Goal: Task Accomplishment & Management: Manage account settings

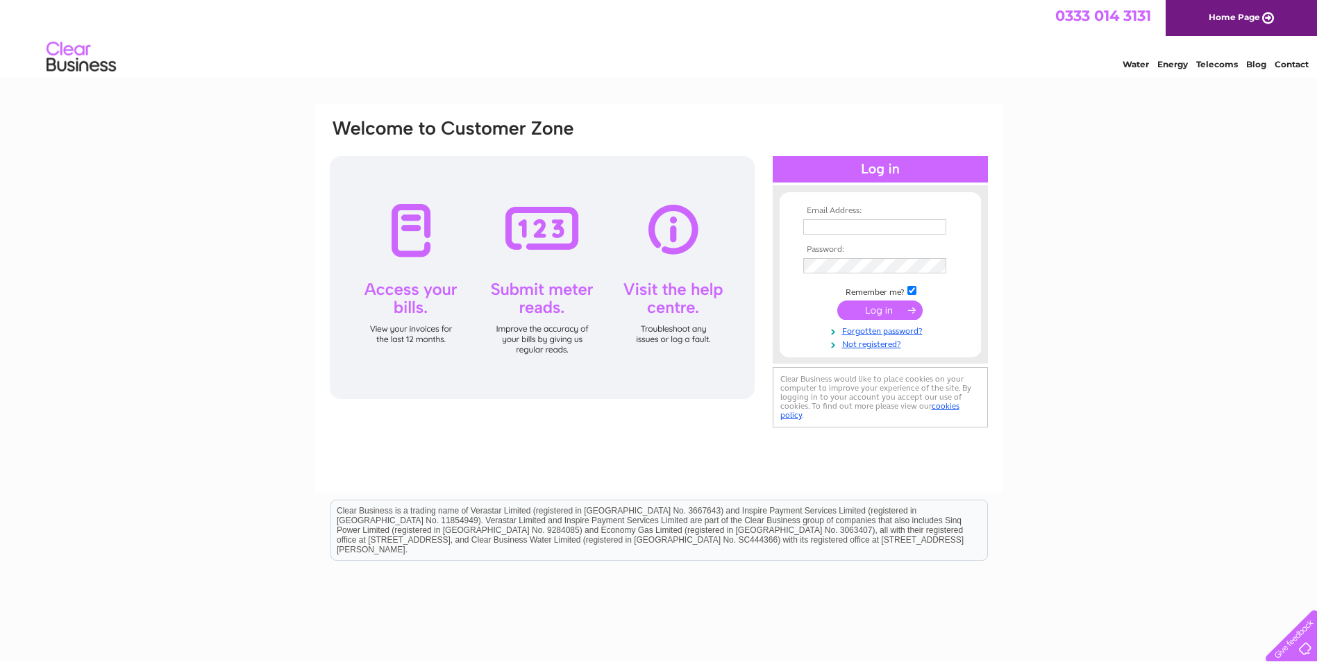
click at [890, 235] on td at bounding box center [880, 227] width 161 height 22
click at [890, 226] on input "text" at bounding box center [874, 226] width 143 height 15
type input "office@dlmarine.co.uk"
click at [837, 302] on input "submit" at bounding box center [879, 311] width 85 height 19
click at [905, 308] on input "submit" at bounding box center [879, 311] width 85 height 19
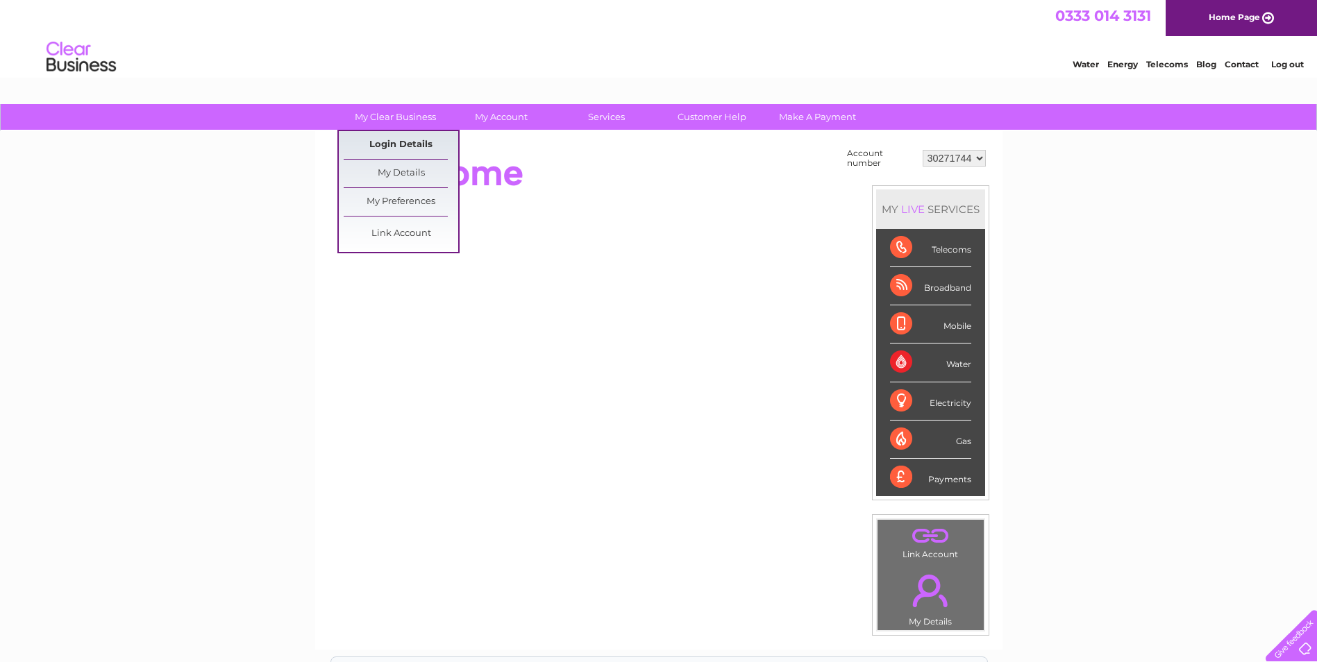
click at [403, 143] on link "Login Details" at bounding box center [401, 145] width 115 height 28
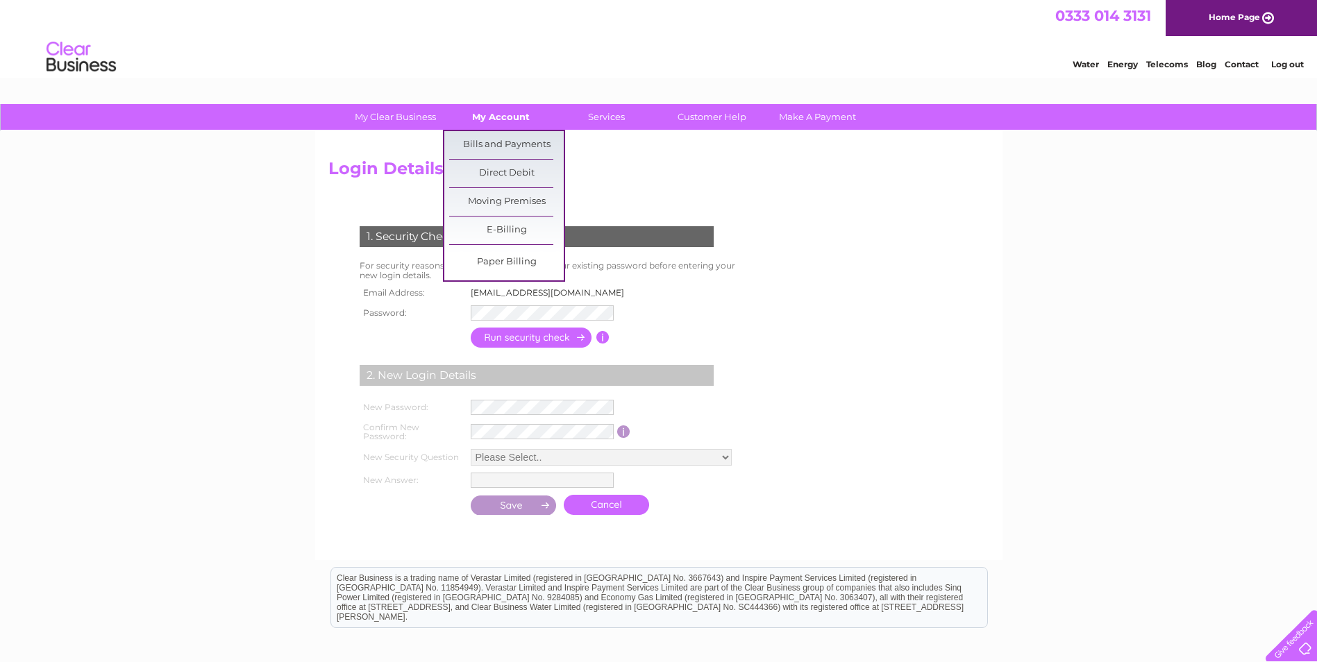
click at [509, 117] on link "My Account" at bounding box center [501, 117] width 115 height 26
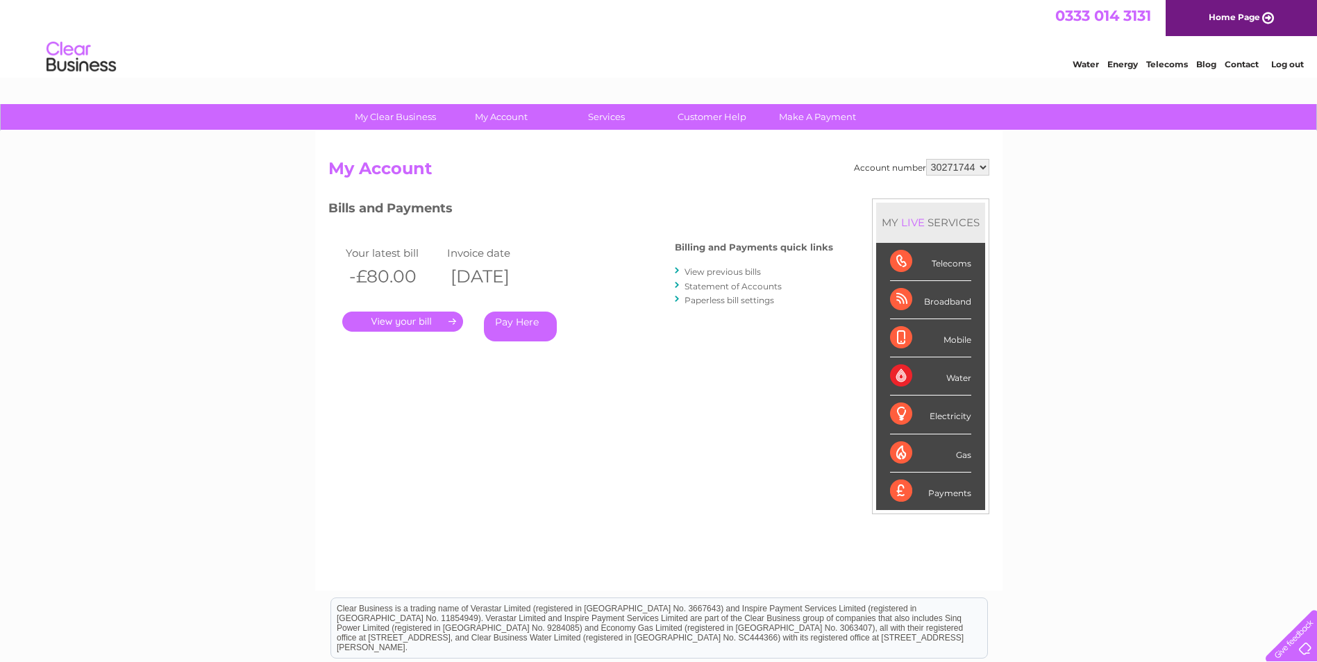
scroll to position [69, 0]
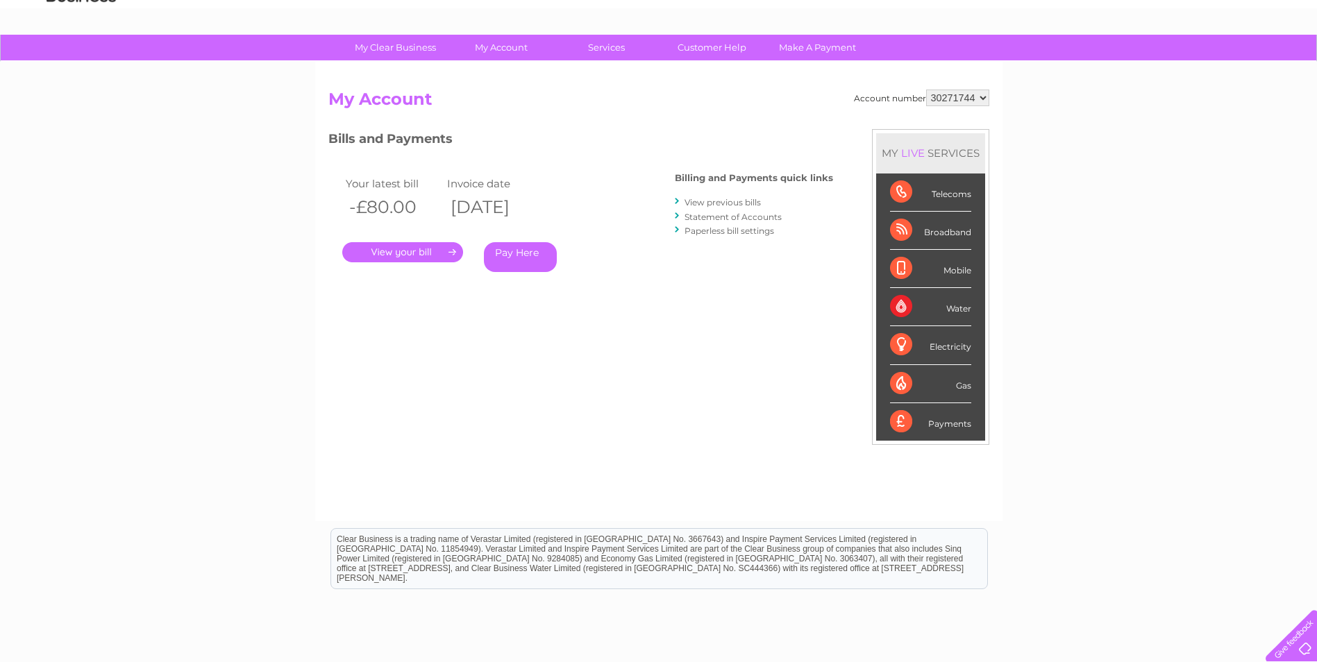
click at [404, 250] on link "." at bounding box center [402, 252] width 121 height 20
